Goal: Obtain resource: Download file/media

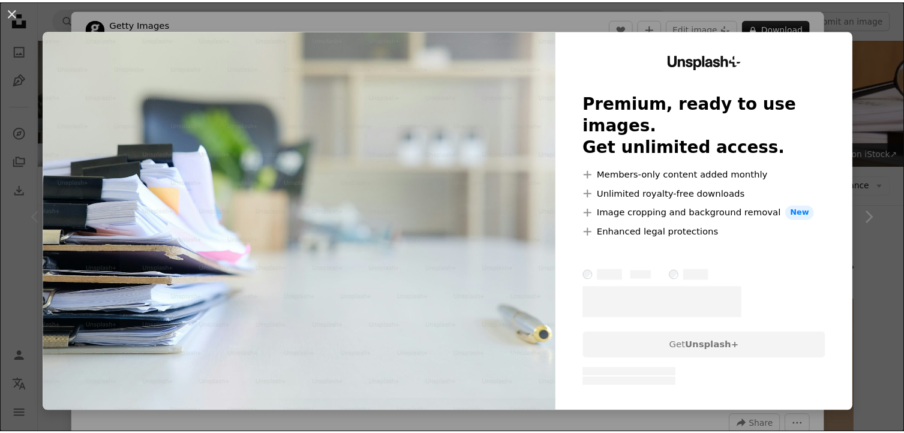
scroll to position [180, 0]
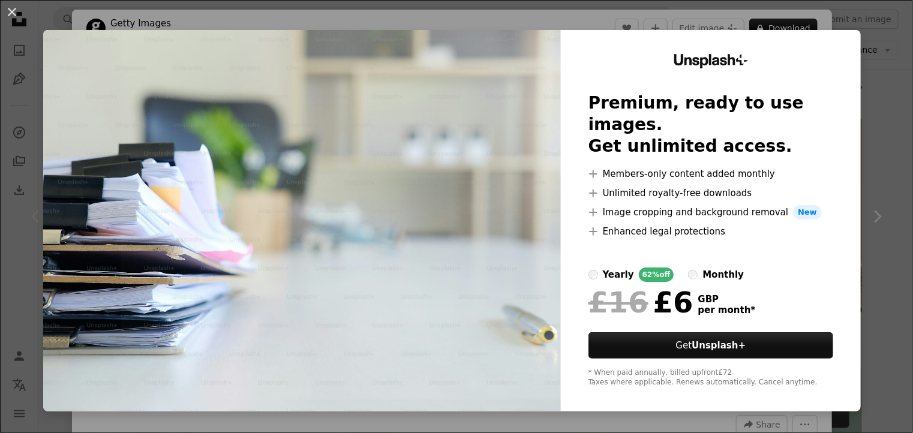
click at [863, 130] on div "An X shape Unsplash+ Premium, ready to use images. Get unlimited access. A plus…" at bounding box center [456, 216] width 913 height 433
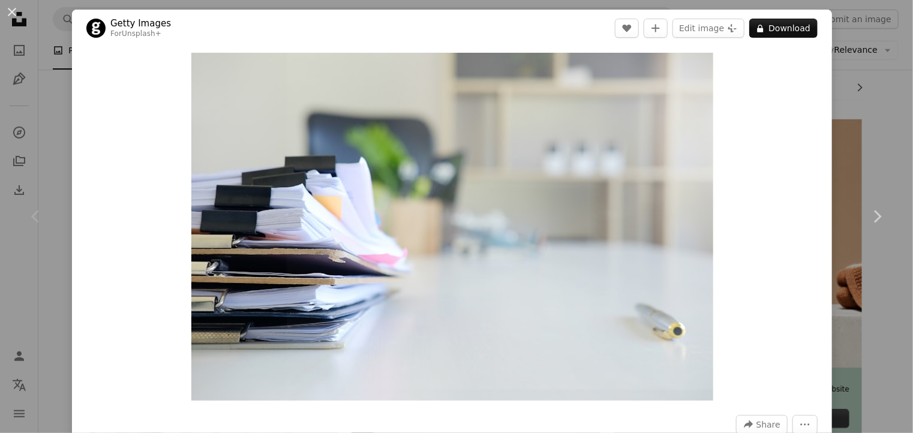
click at [845, 62] on div "An X shape Chevron left Chevron right Getty Images For Unsplash+ A heart A plus…" at bounding box center [456, 216] width 913 height 433
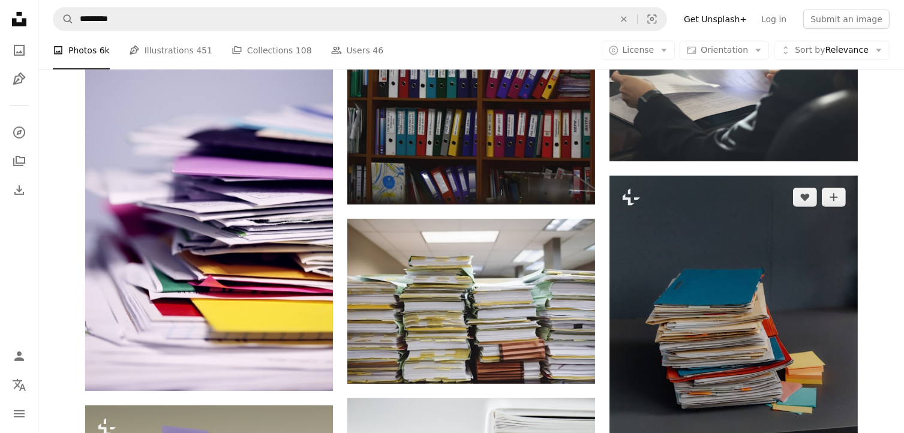
scroll to position [720, 0]
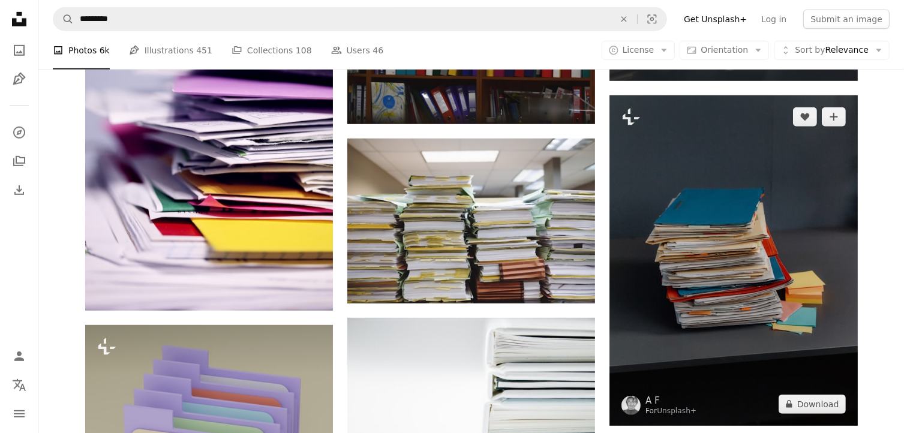
click at [711, 279] on img at bounding box center [734, 260] width 248 height 331
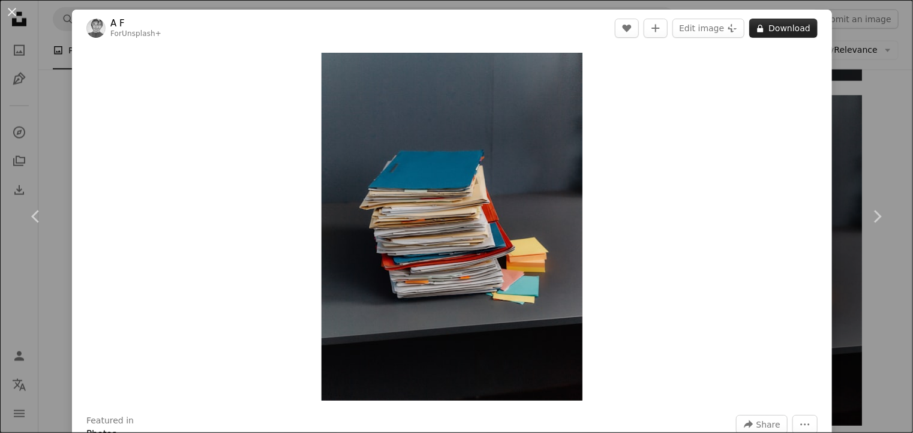
click at [779, 31] on button "A lock Download" at bounding box center [784, 28] width 68 height 19
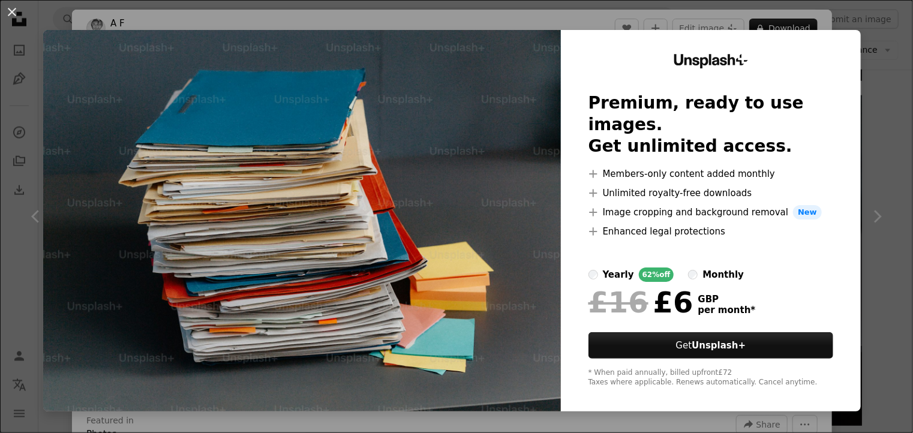
click at [868, 340] on div "An X shape Unsplash+ Premium, ready to use images. Get unlimited access. A plus…" at bounding box center [456, 216] width 913 height 433
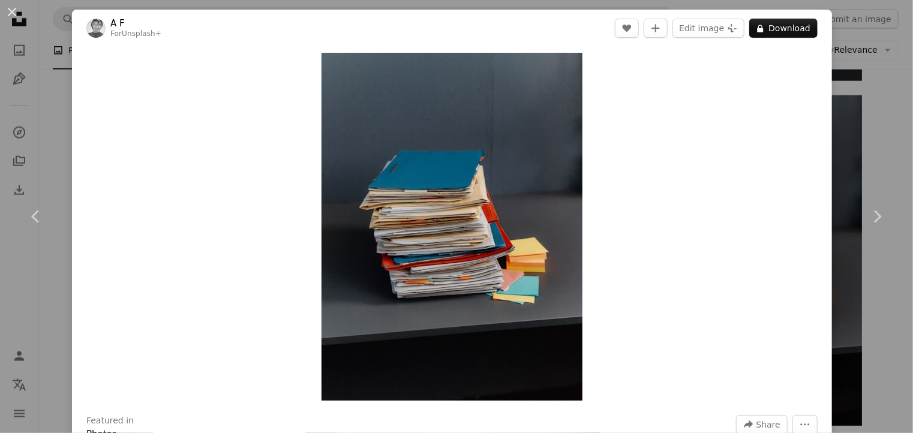
click at [852, 133] on div "An X shape Chevron left Chevron right A F For Unsplash+ A heart A plus sign Edi…" at bounding box center [456, 216] width 913 height 433
